Goal: Information Seeking & Learning: Find specific fact

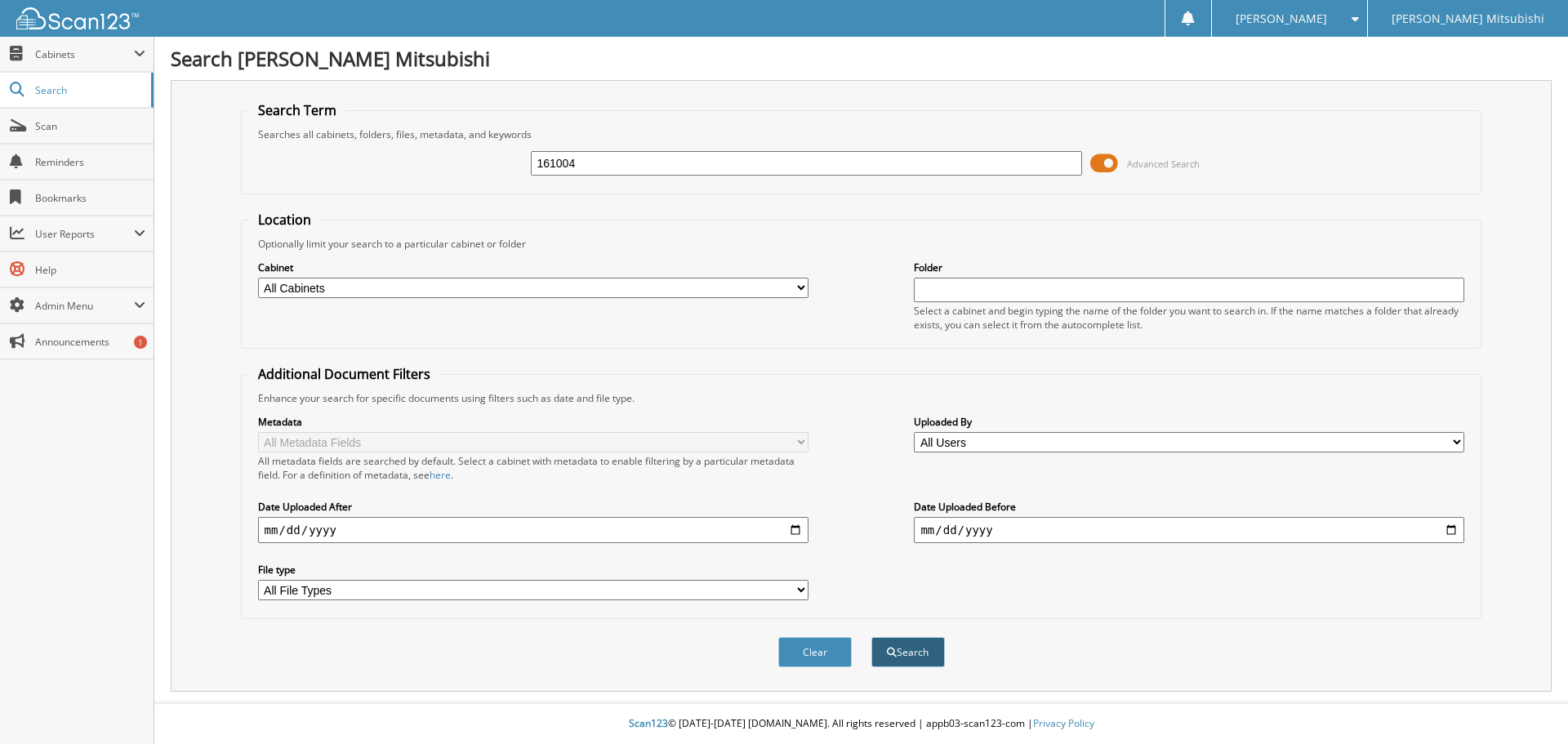
type input "161004"
click at [888, 650] on span "submit" at bounding box center [892, 652] width 10 height 10
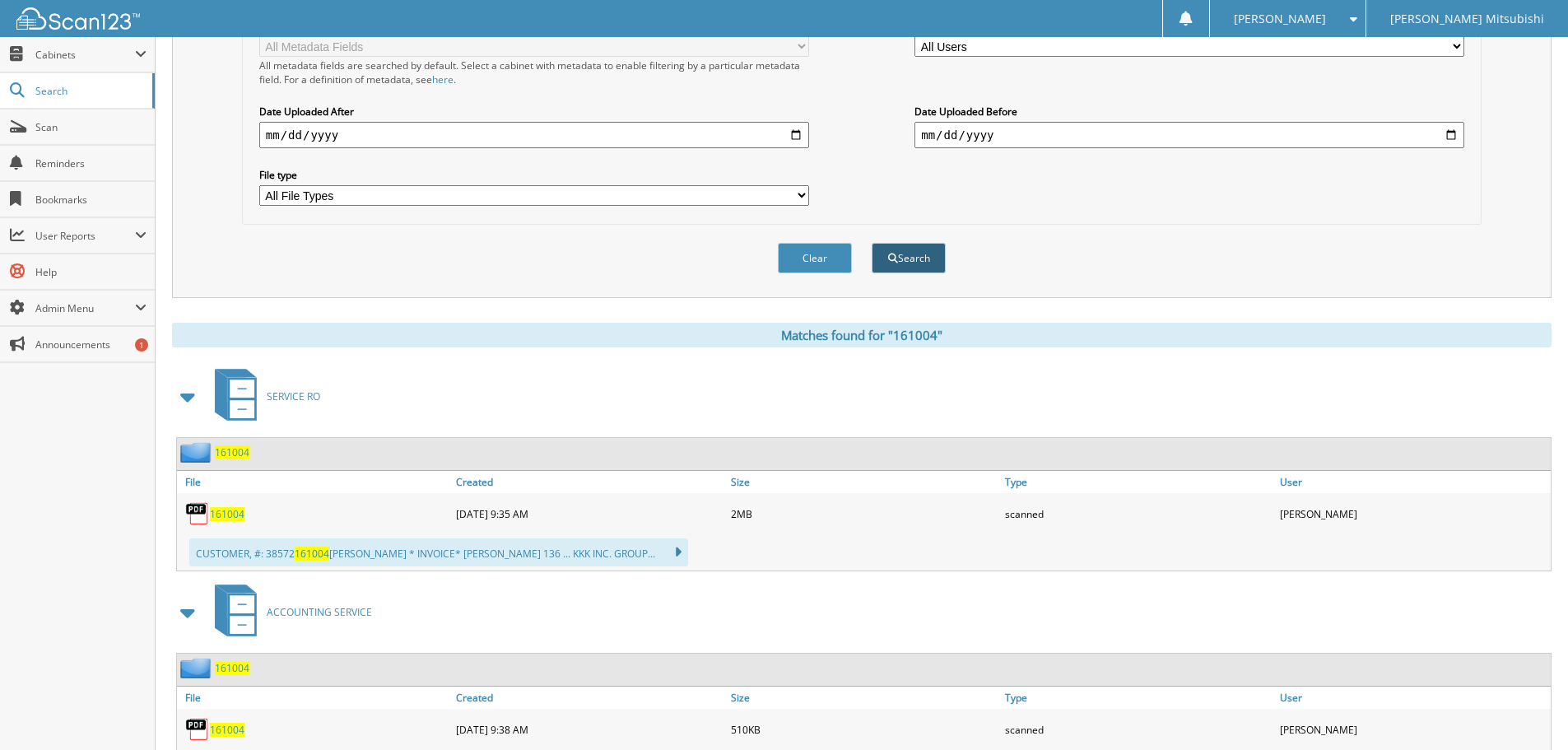
scroll to position [487, 0]
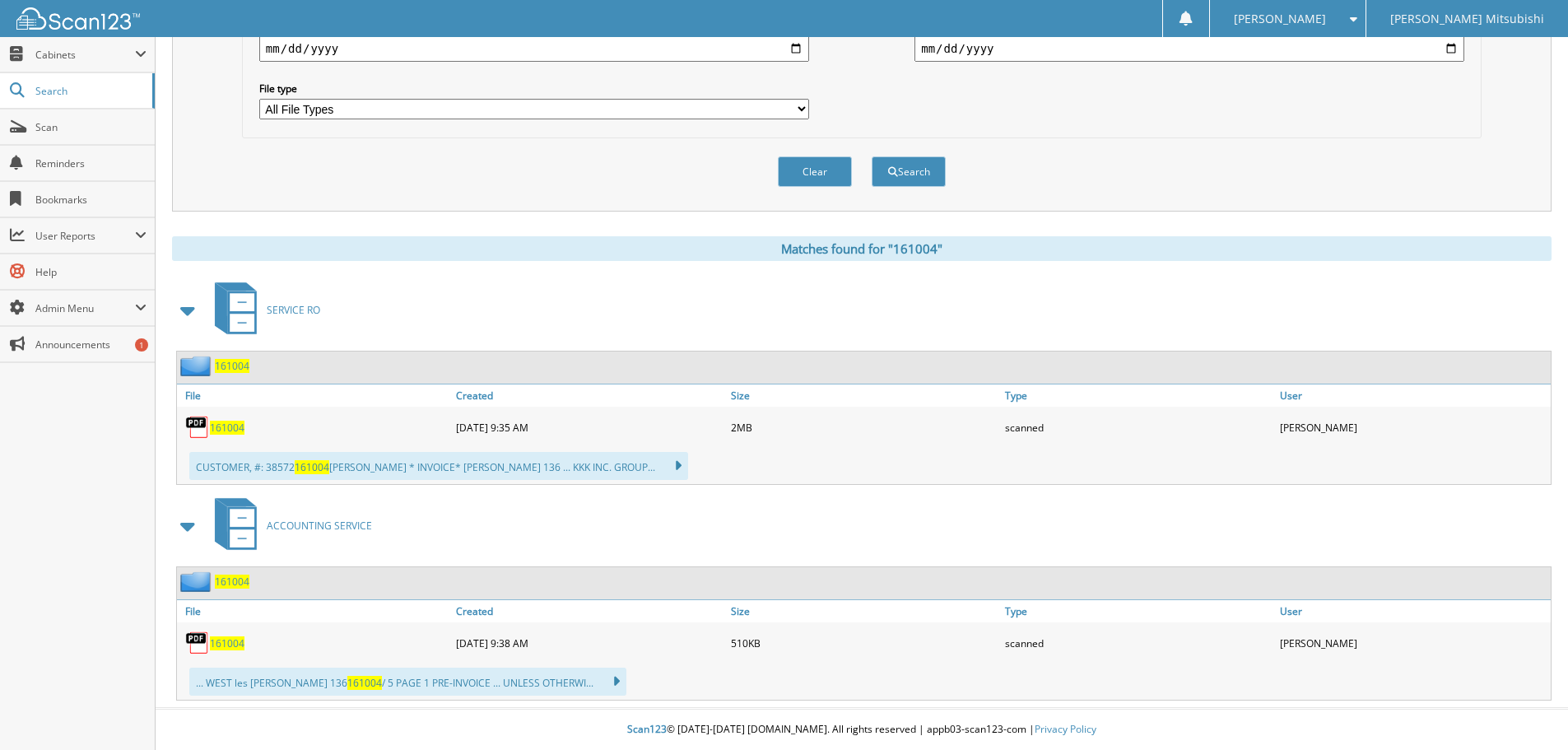
click at [229, 423] on span "161004" at bounding box center [227, 428] width 34 height 14
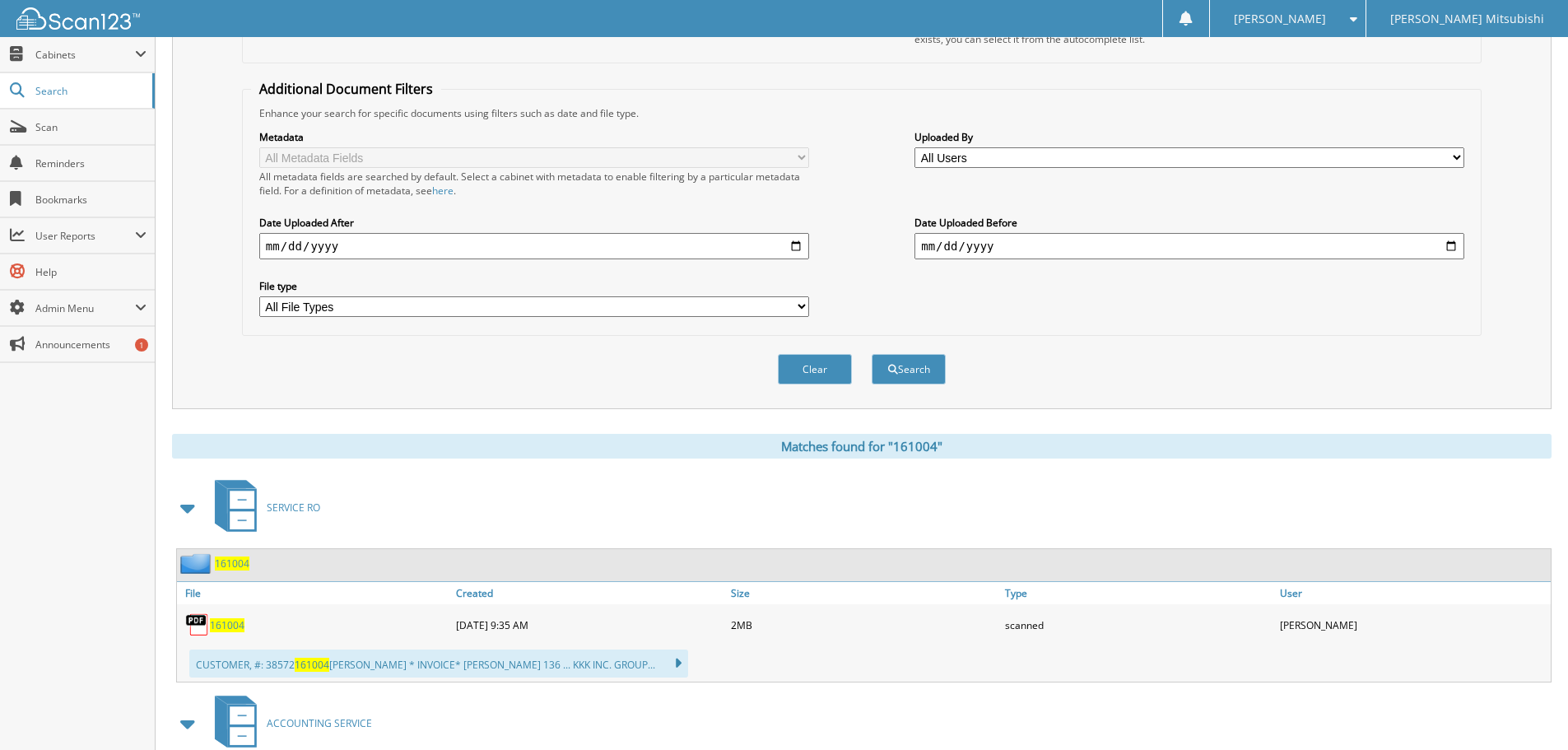
scroll to position [0, 0]
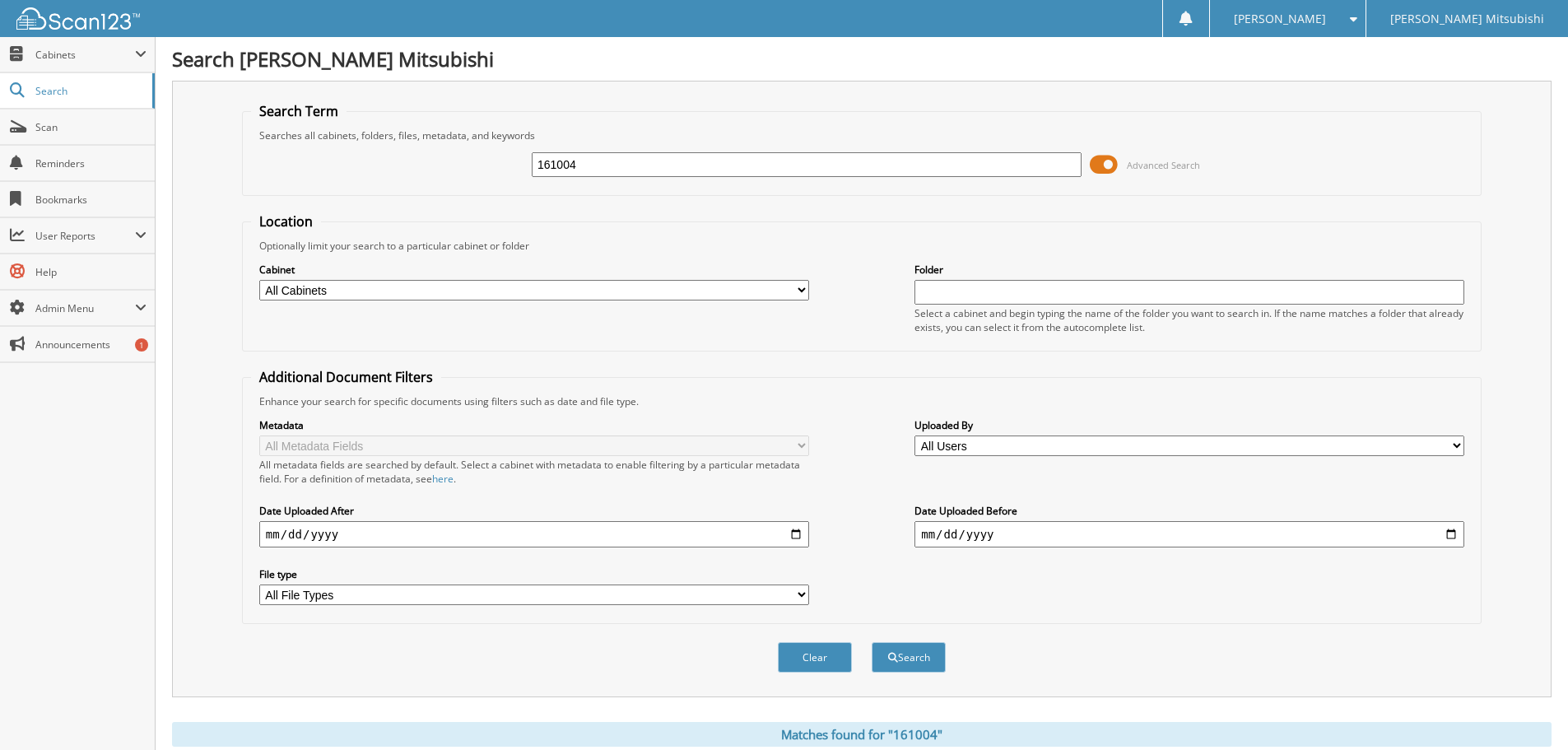
drag, startPoint x: 581, startPoint y: 165, endPoint x: 442, endPoint y: 160, distance: 139.1
click at [446, 160] on div "161004 Advanced Search" at bounding box center [861, 164] width 1221 height 44
paste input "162162"
type input "162162"
click at [928, 659] on button "Search" at bounding box center [908, 658] width 74 height 31
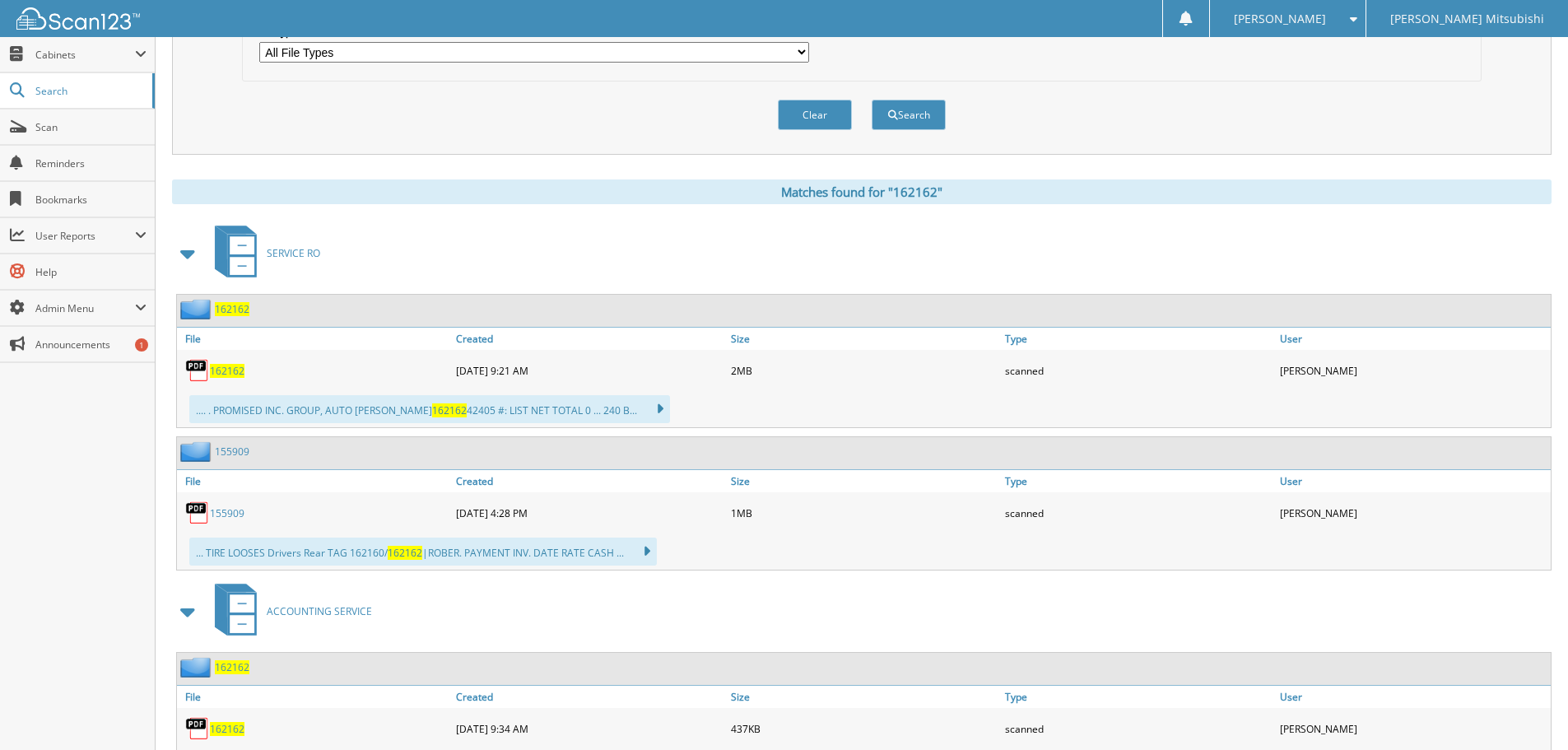
scroll to position [577, 0]
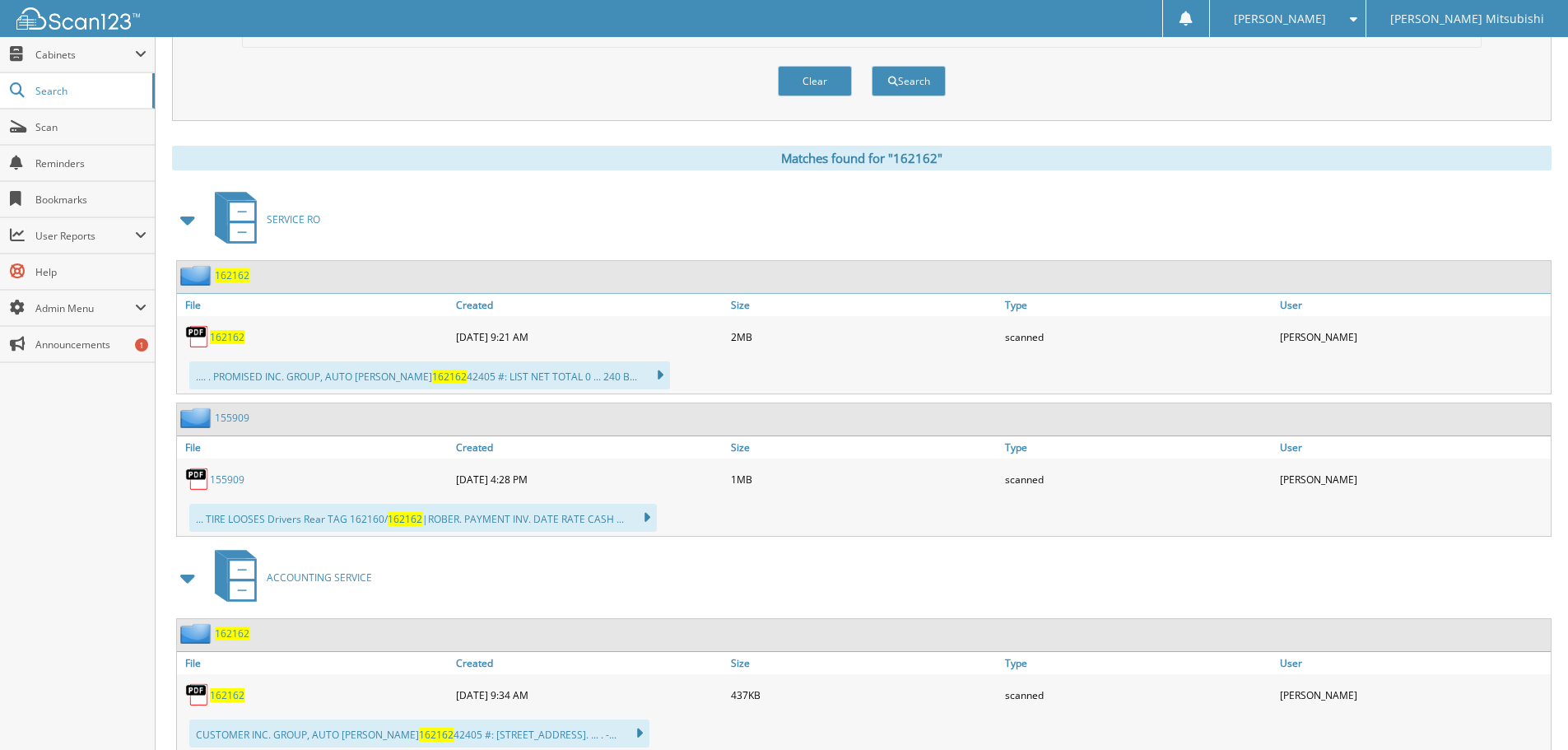
click at [232, 338] on span "162162" at bounding box center [227, 337] width 34 height 14
